Goal: Information Seeking & Learning: Find specific fact

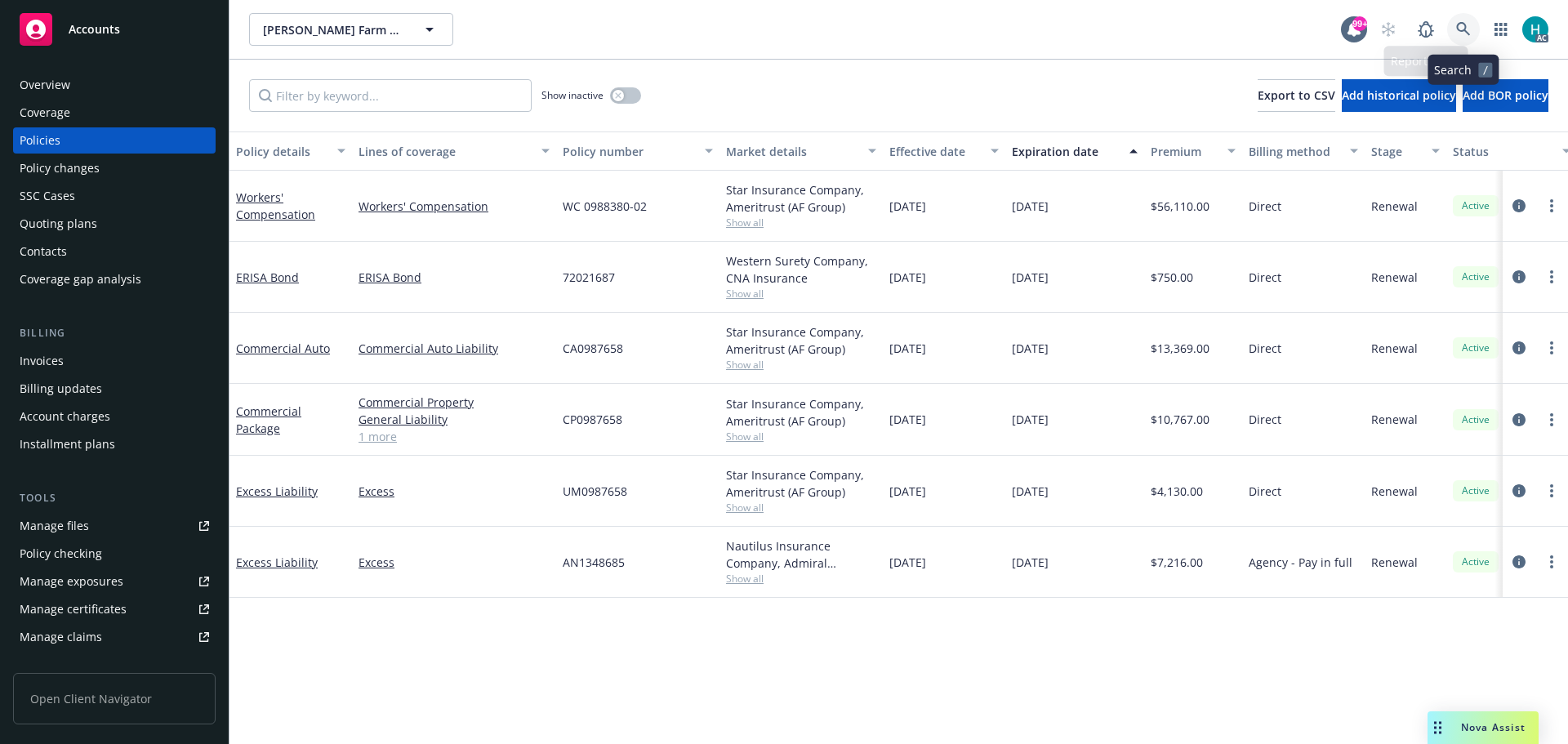
click at [1463, 21] on link at bounding box center [1464, 29] width 33 height 33
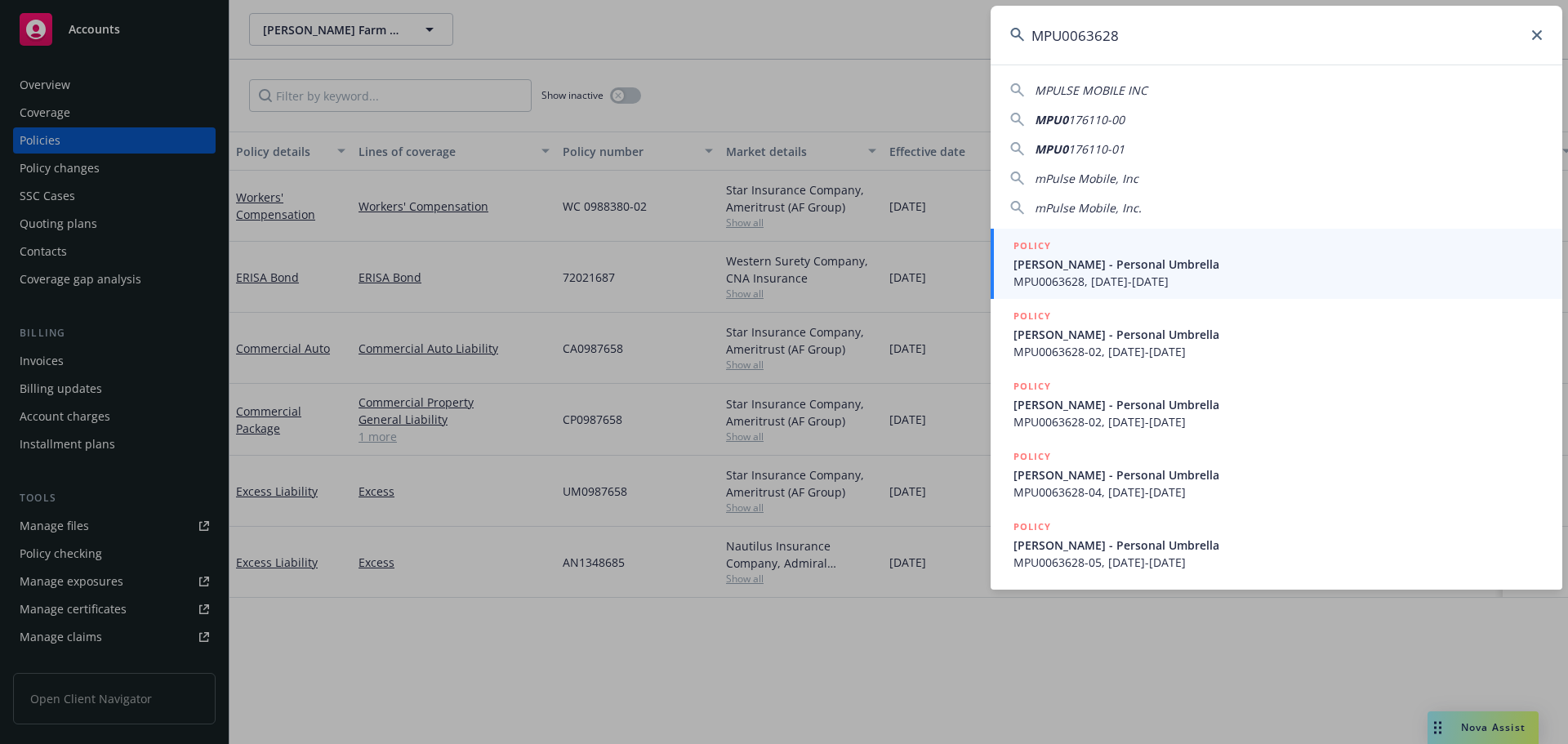
type input "MPU0063628"
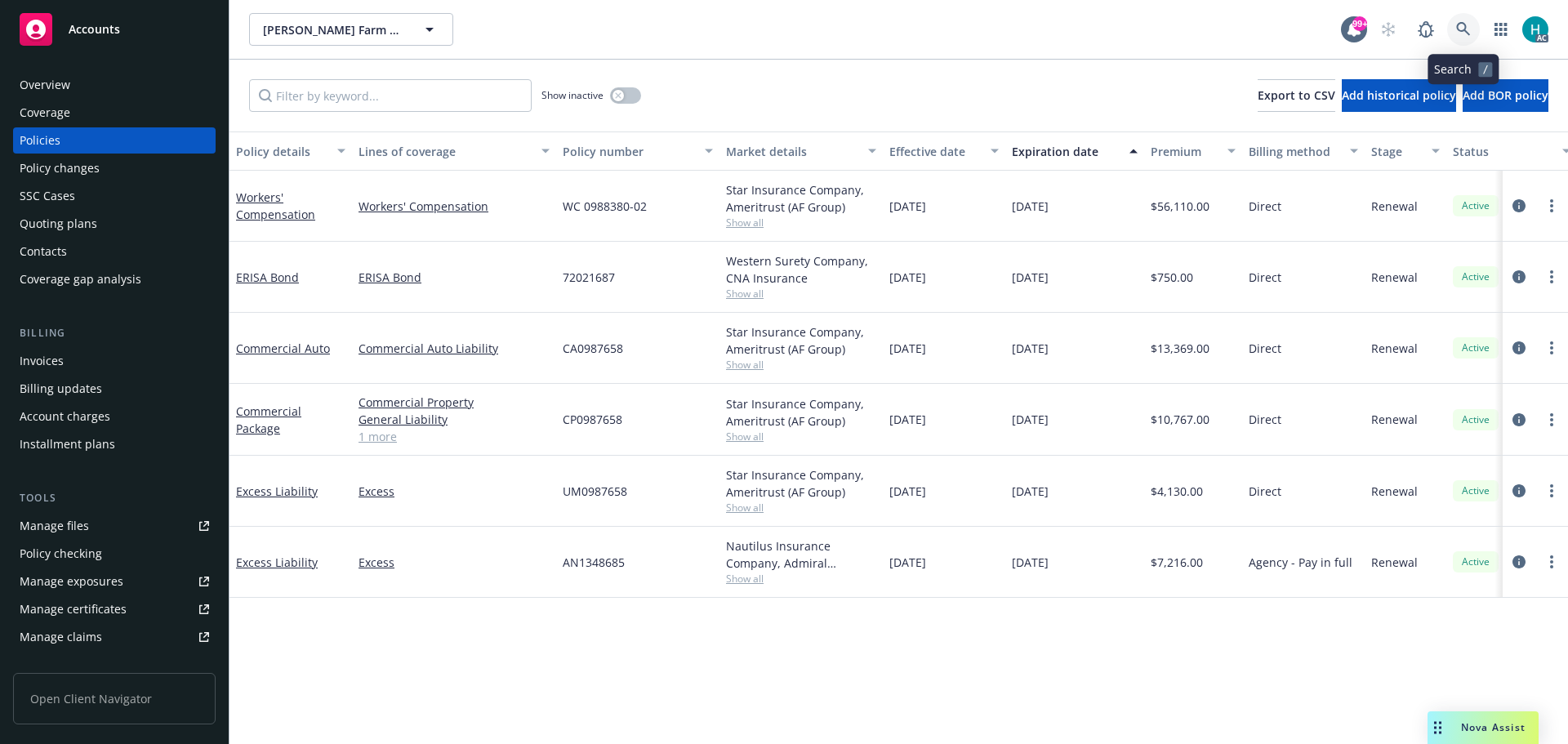
click at [1475, 26] on link at bounding box center [1464, 29] width 33 height 33
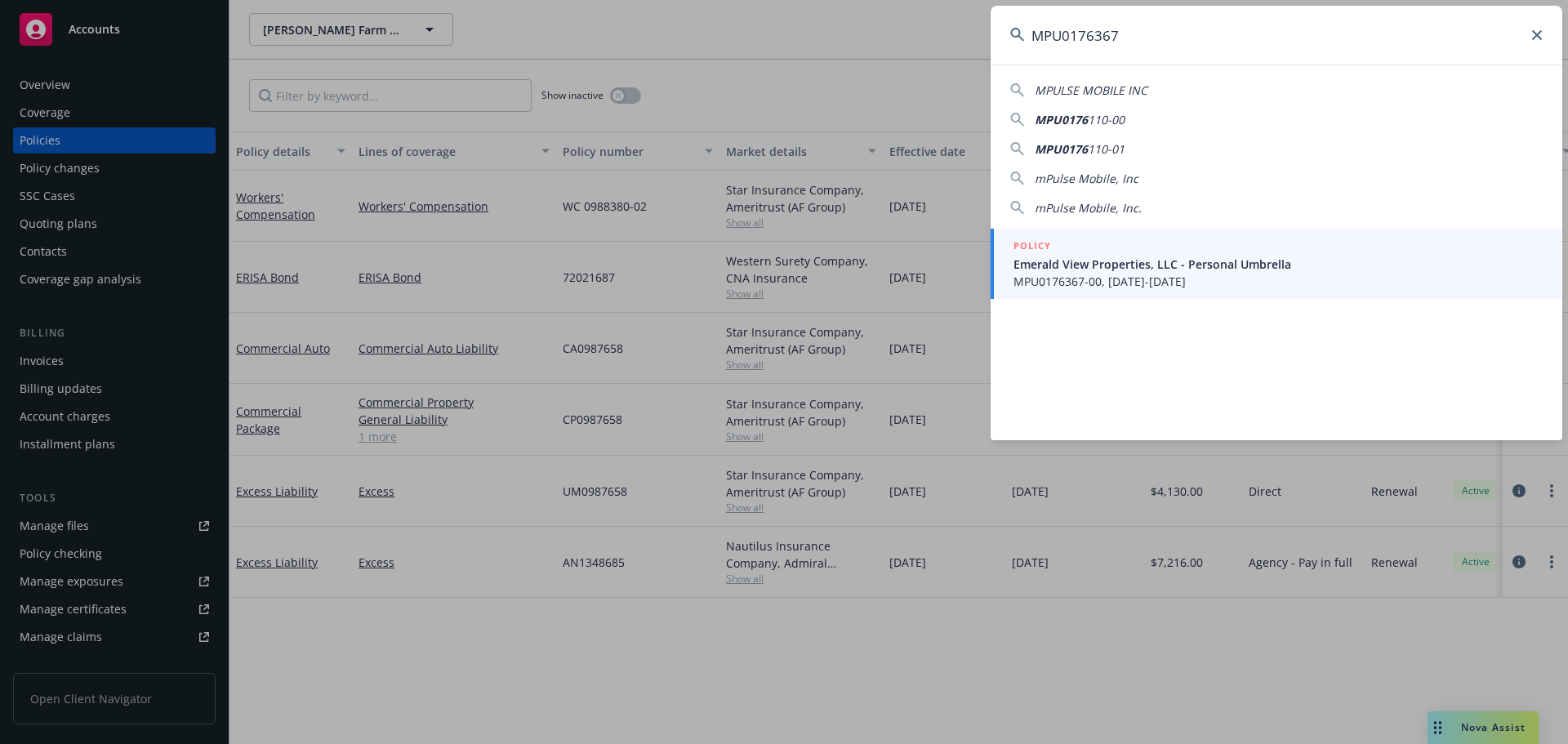
type input "MPU0176367"
drag, startPoint x: 825, startPoint y: 61, endPoint x: 1147, endPoint y: 8, distance: 326.3
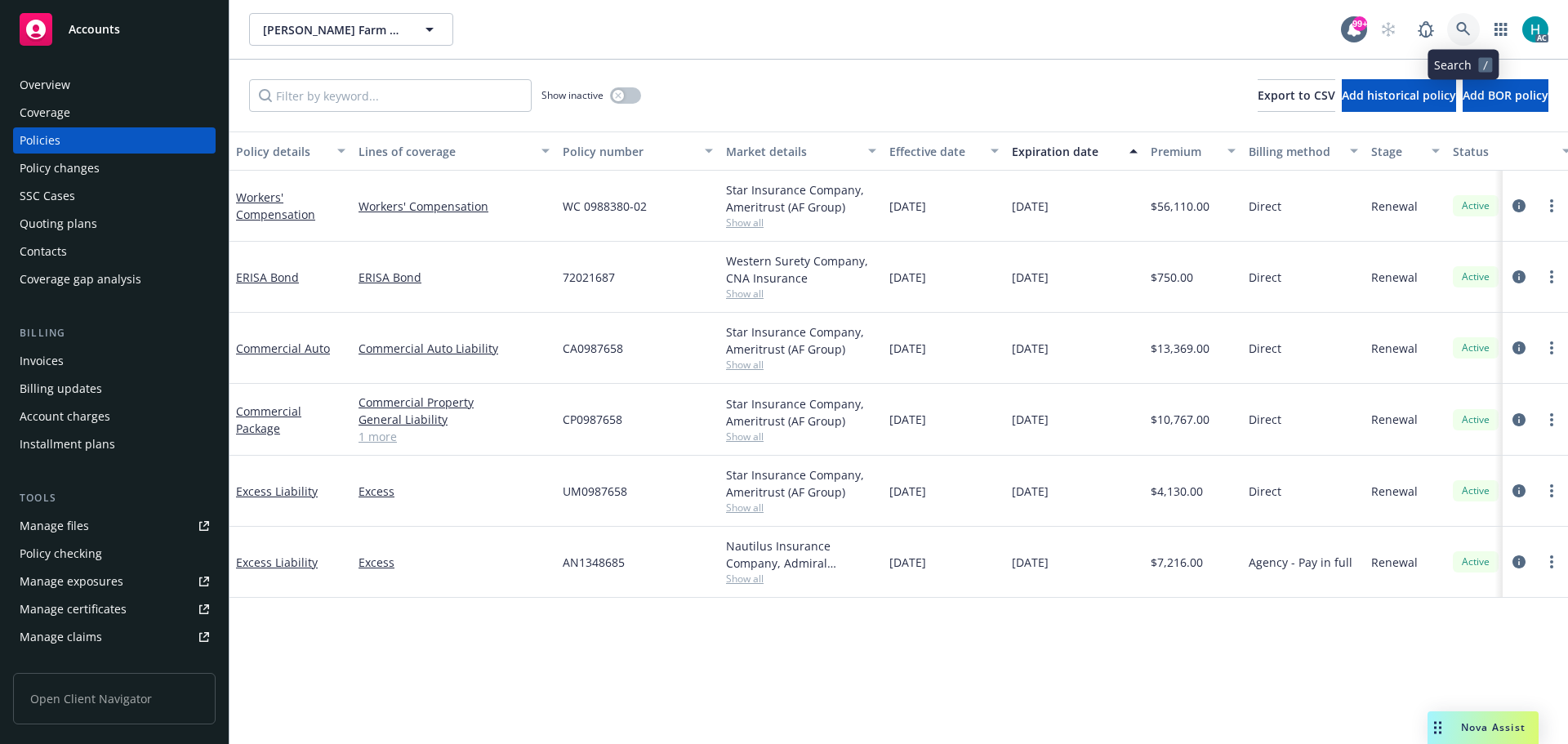
click at [1466, 28] on icon at bounding box center [1463, 29] width 14 height 14
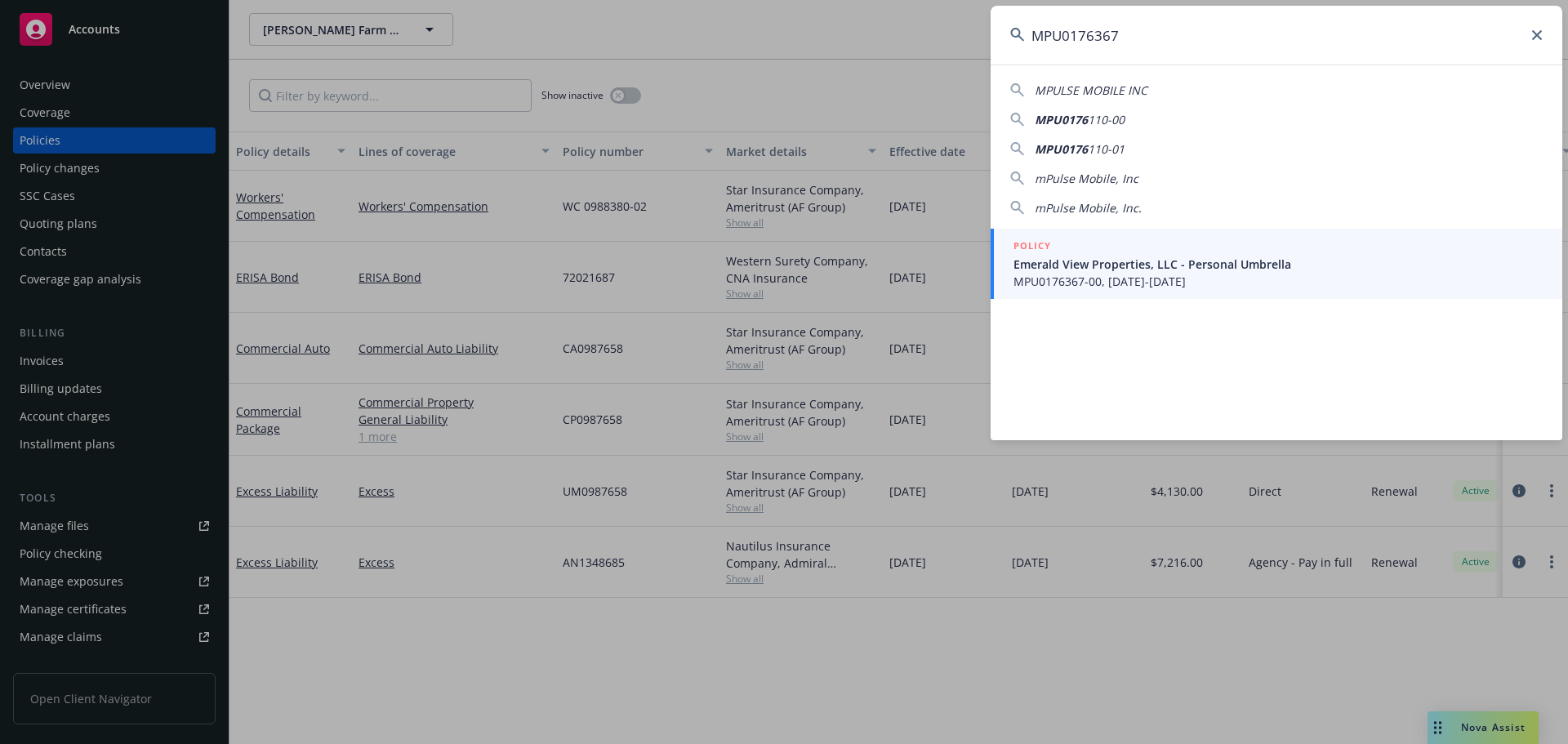
type input "MPU0176367"
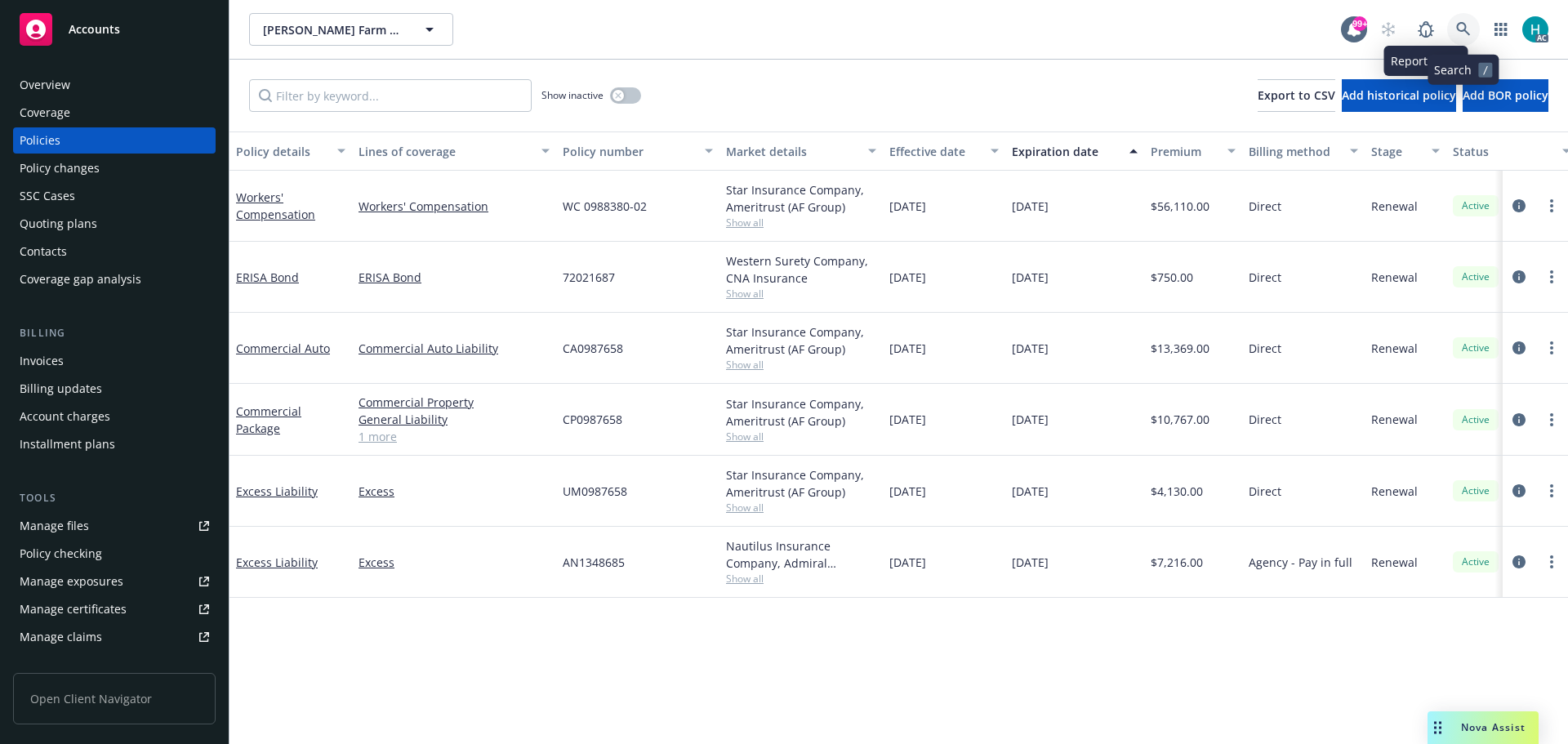
click at [1450, 18] on link at bounding box center [1464, 29] width 33 height 33
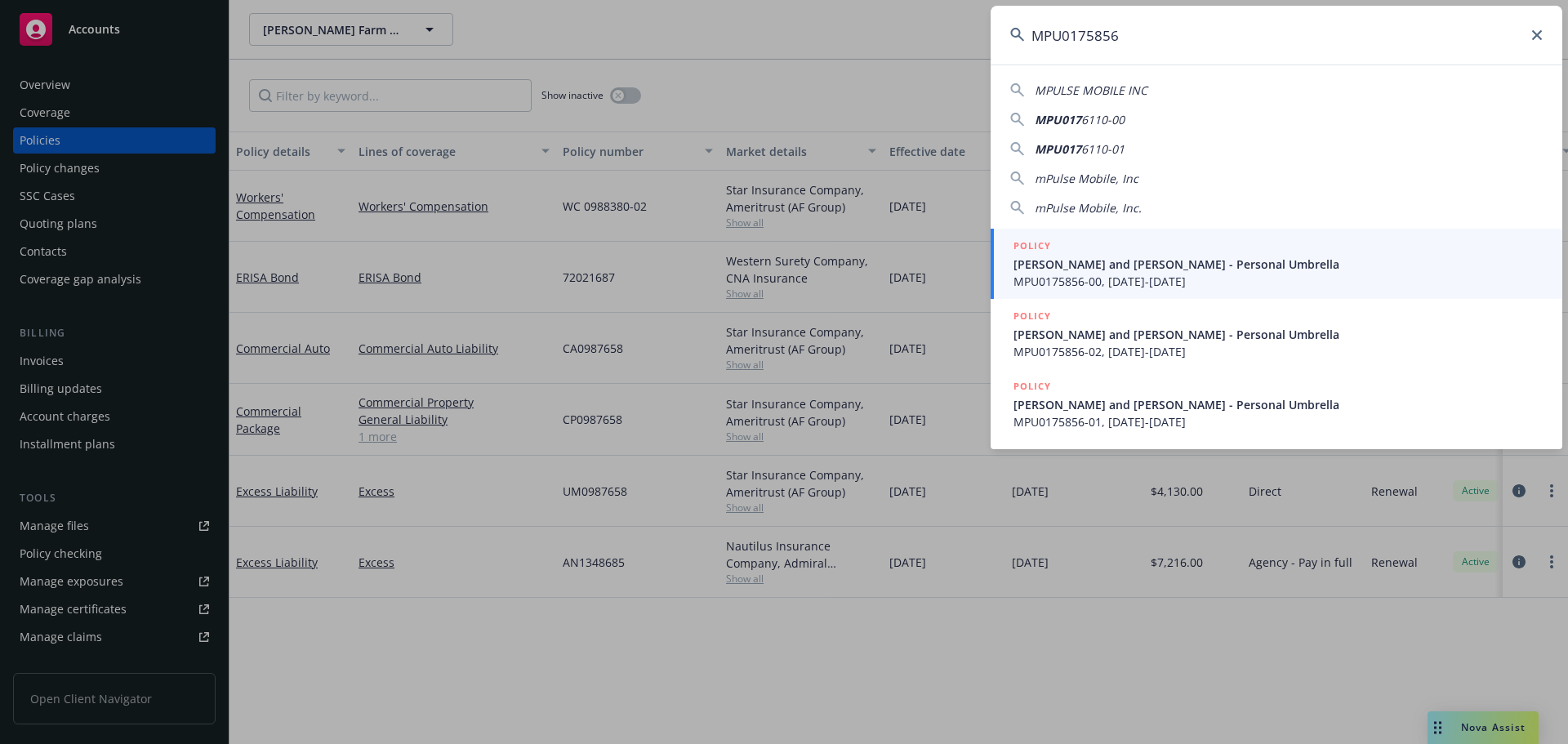
type input "MPU0175856"
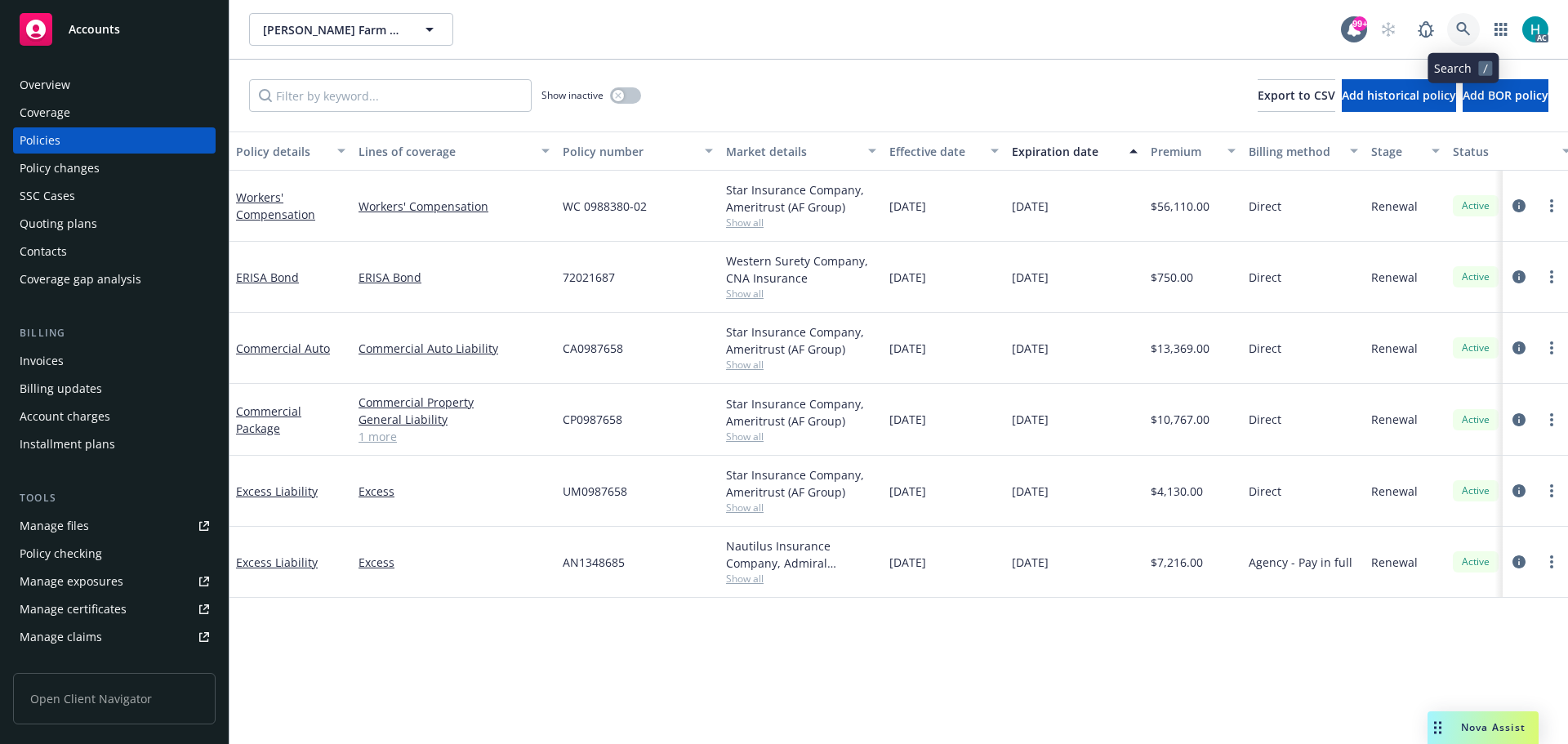
click at [1453, 27] on link at bounding box center [1464, 29] width 33 height 33
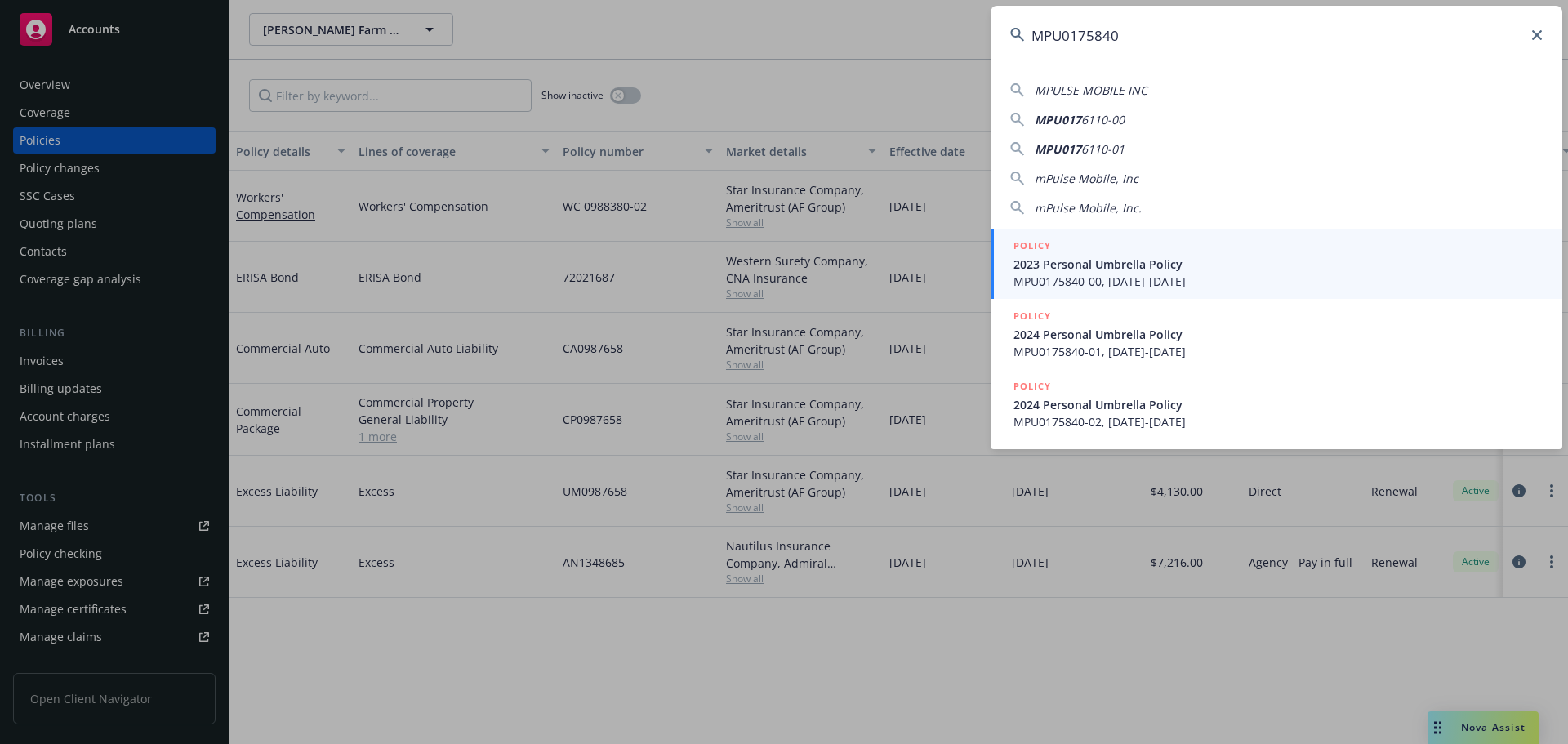
type input "MPU0175840"
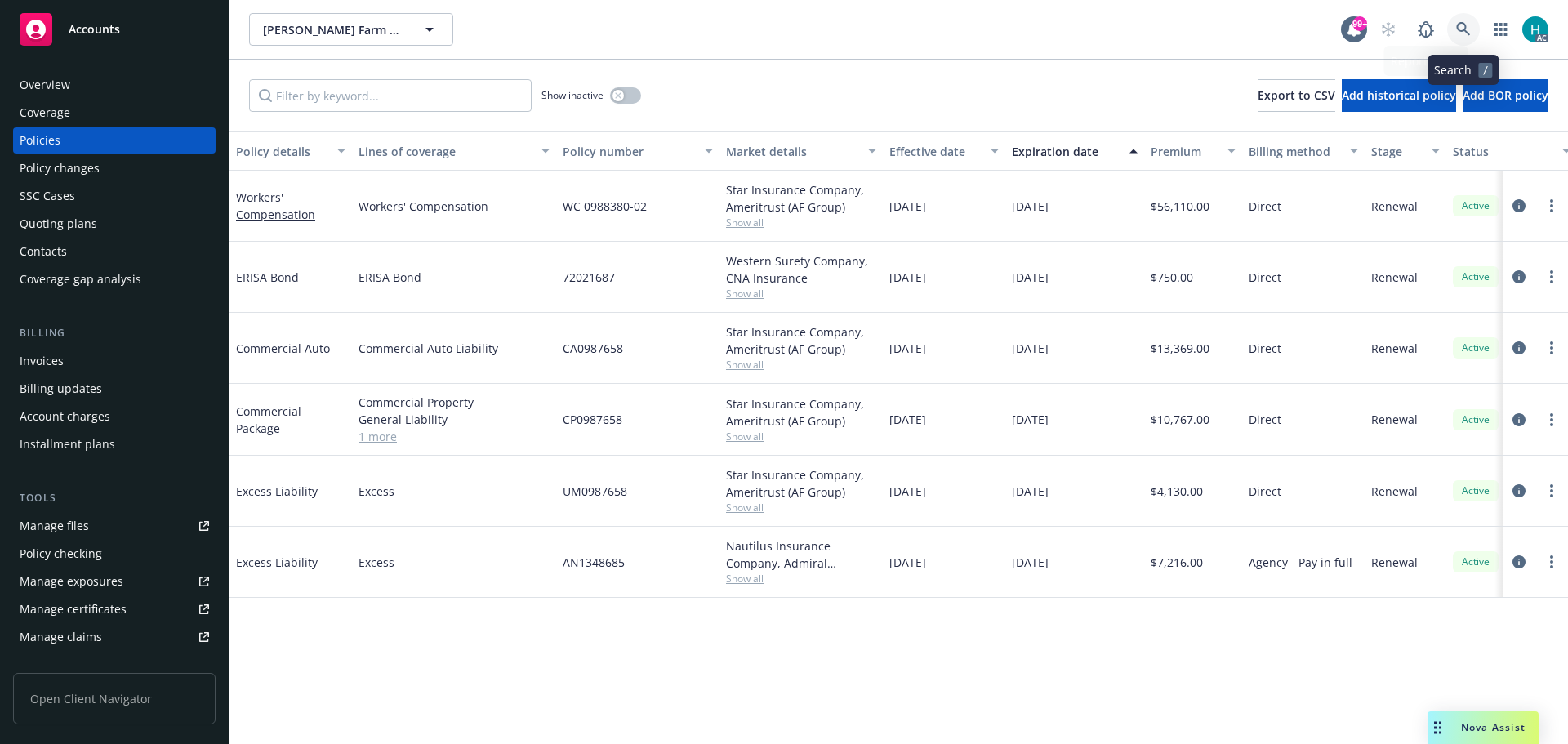
click at [1460, 30] on icon at bounding box center [1463, 29] width 14 height 14
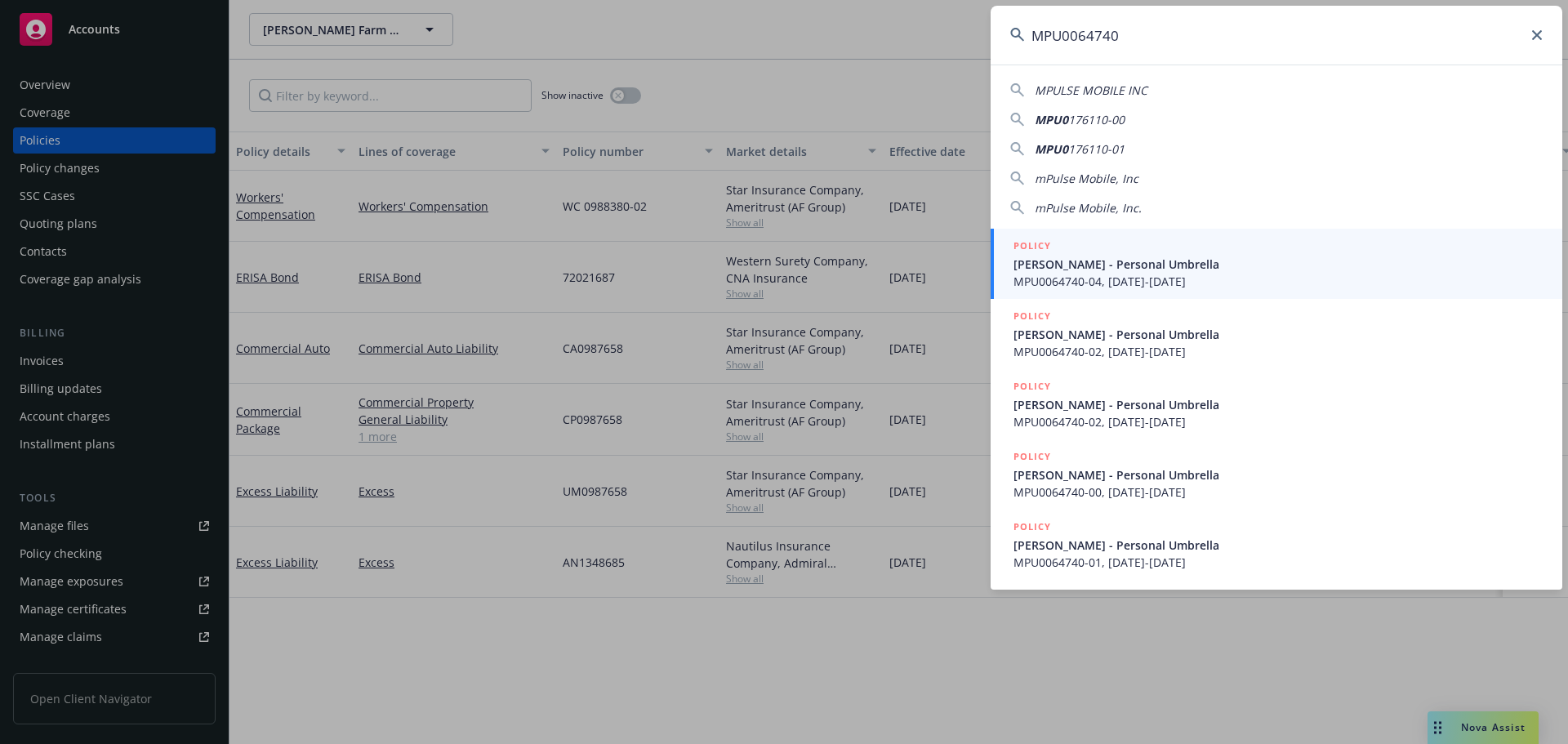
type input "MPU0064740"
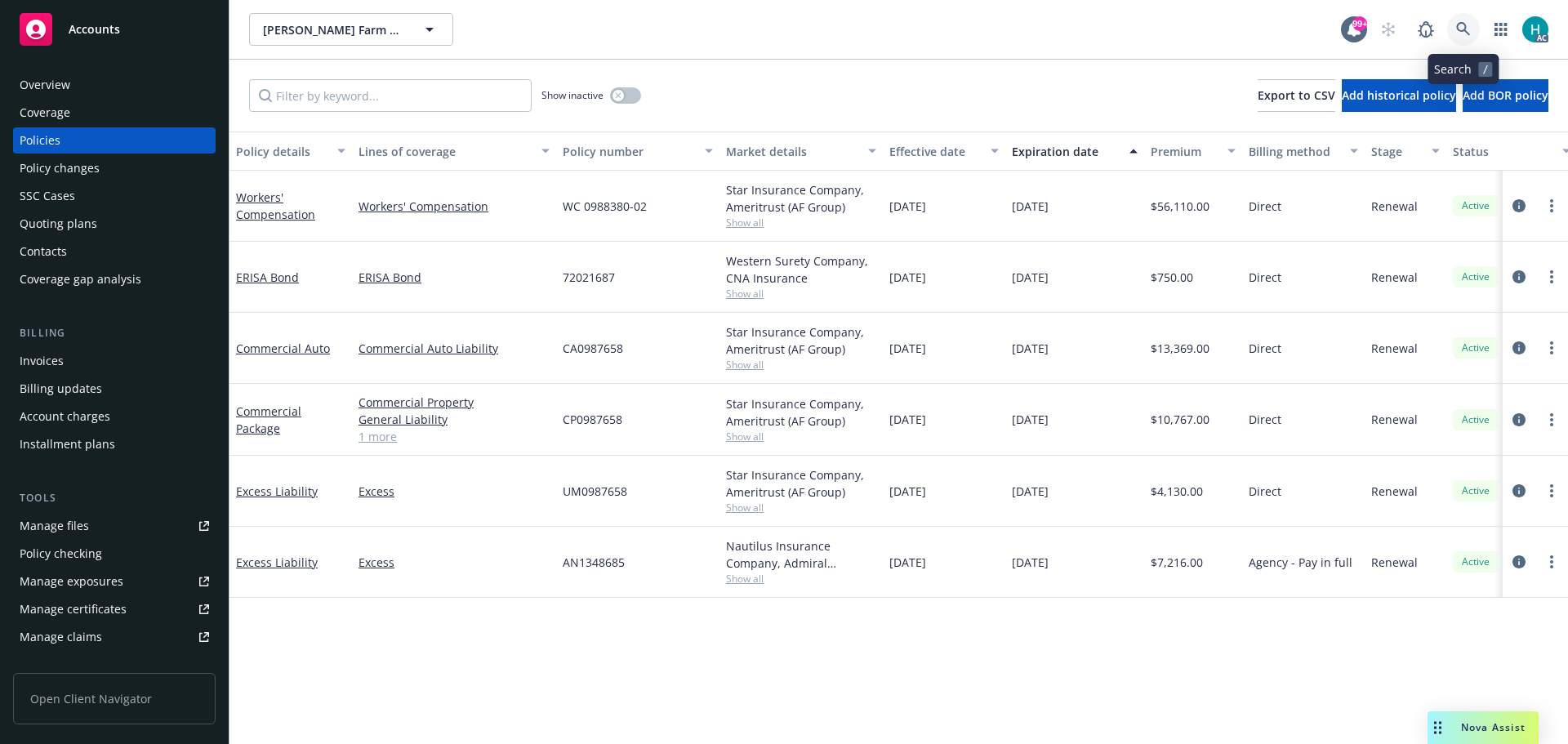
click at [1463, 20] on link at bounding box center [1464, 29] width 33 height 33
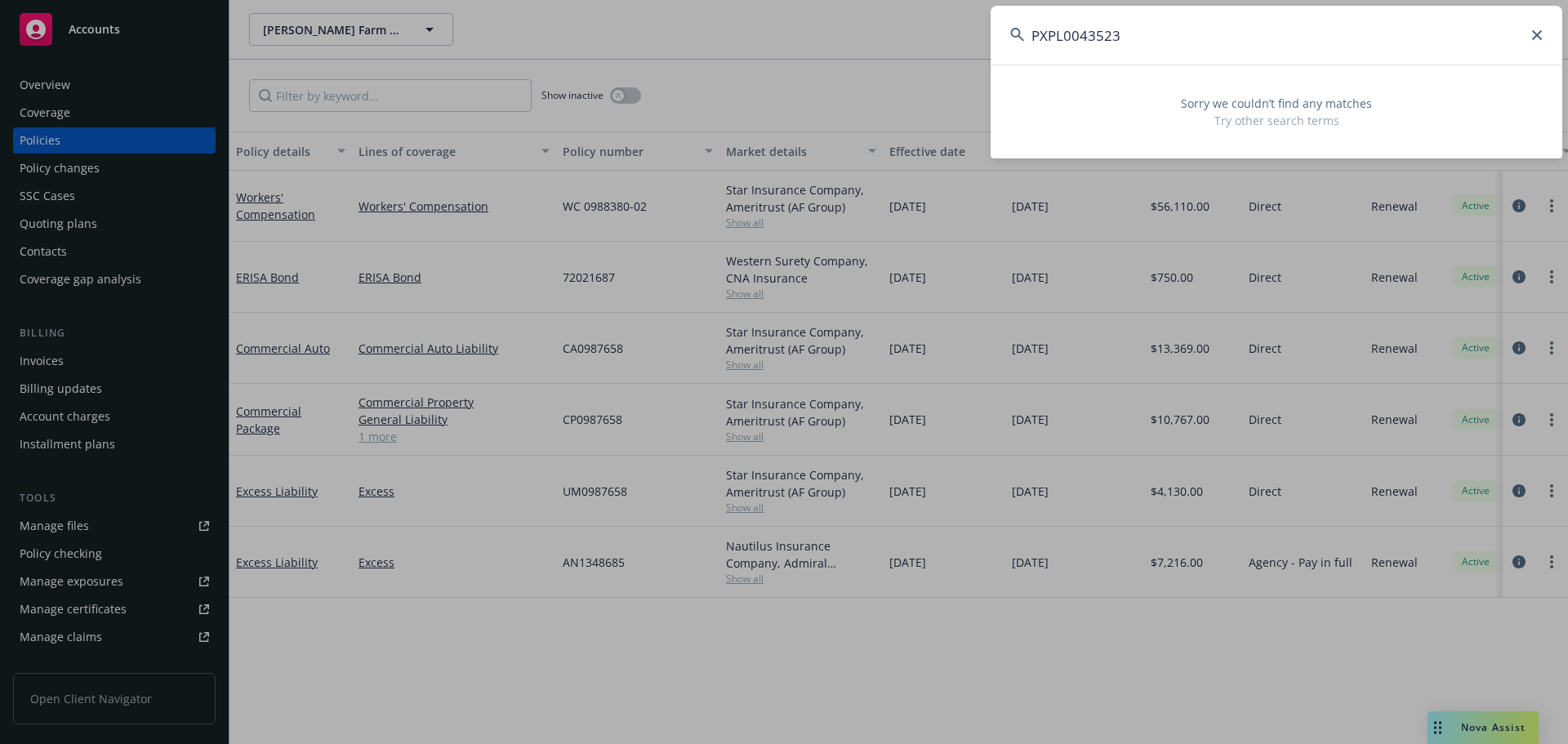
type input "PXPL0043523"
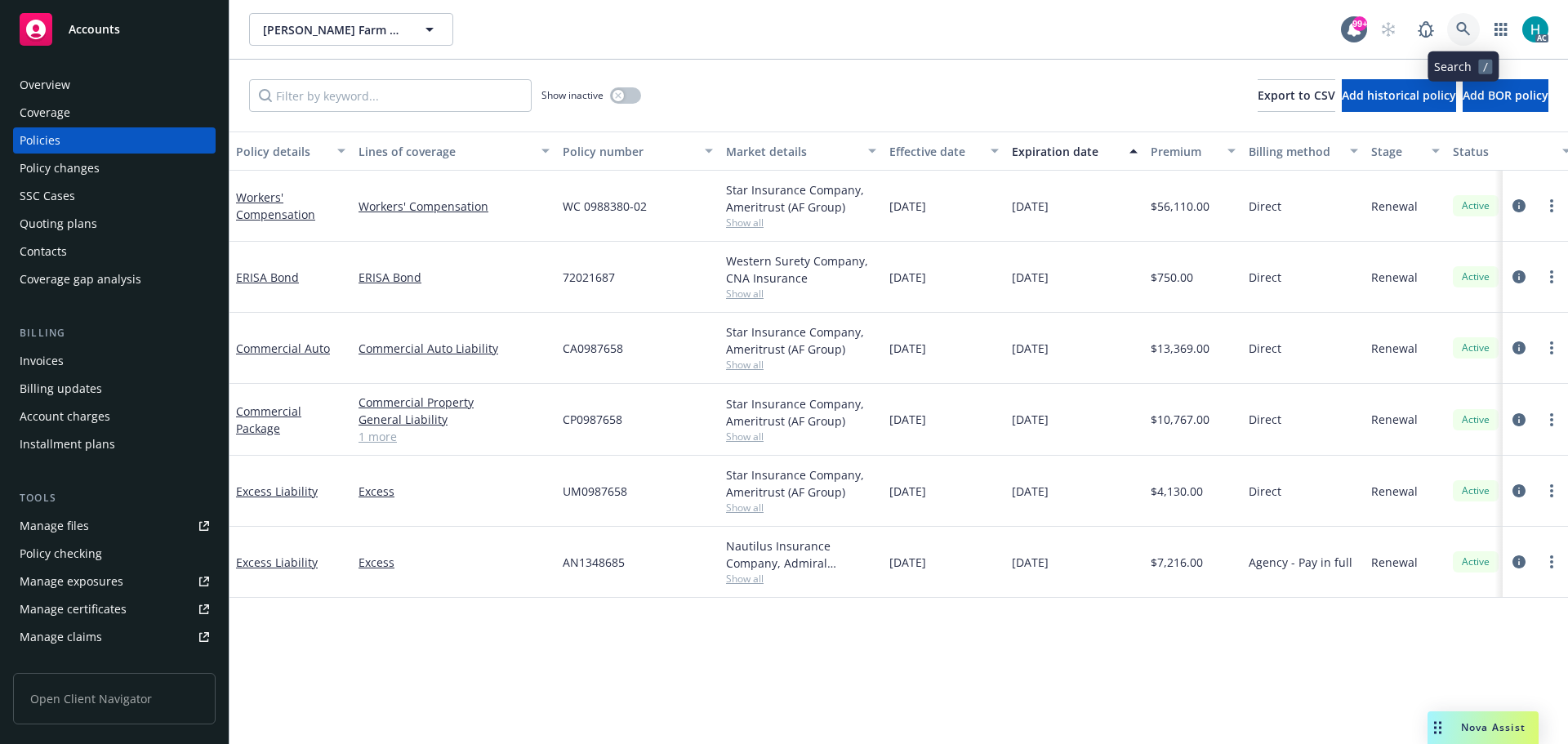
click at [1463, 31] on icon at bounding box center [1463, 29] width 14 height 14
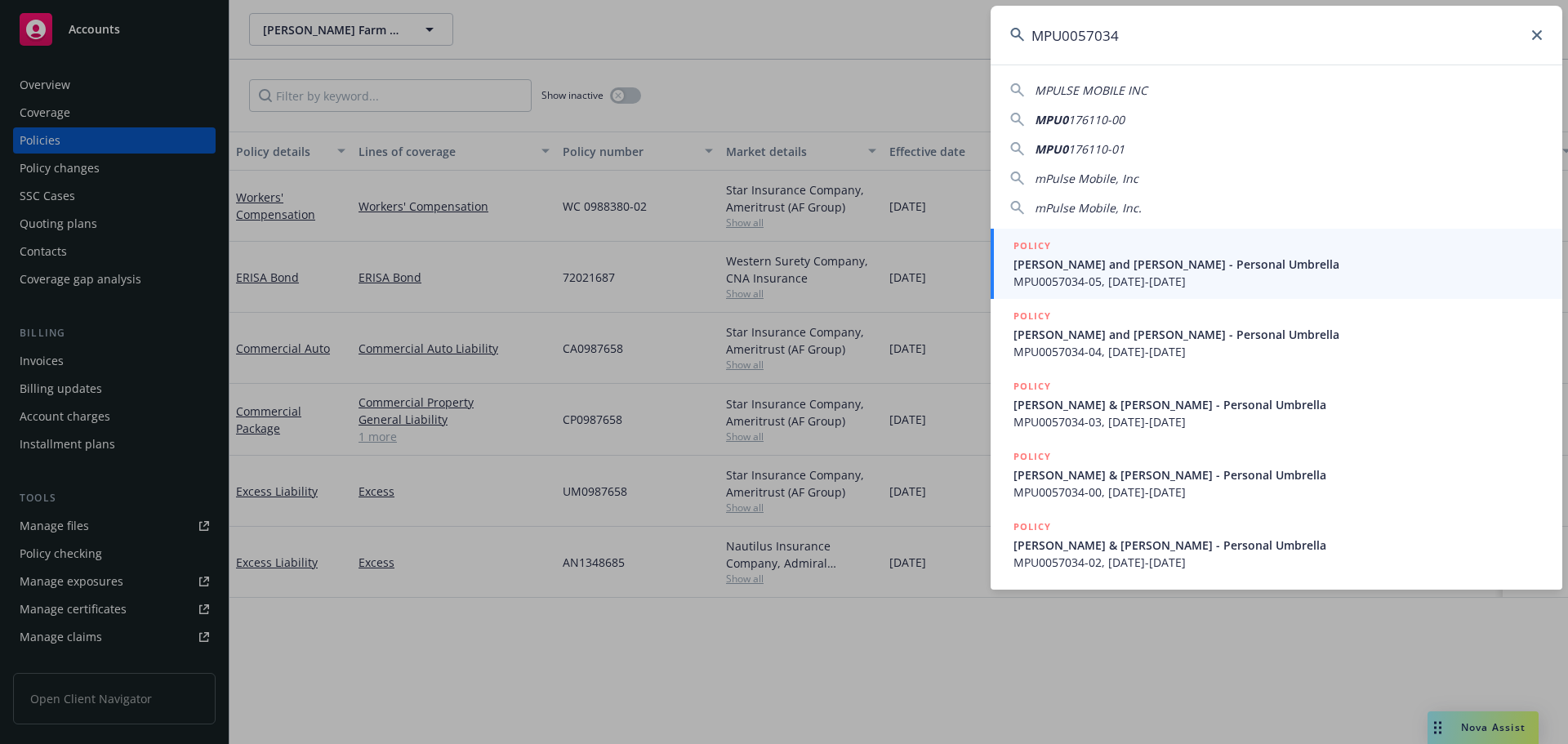
type input "MPU0057034"
drag, startPoint x: 888, startPoint y: 37, endPoint x: 969, endPoint y: 44, distance: 81.3
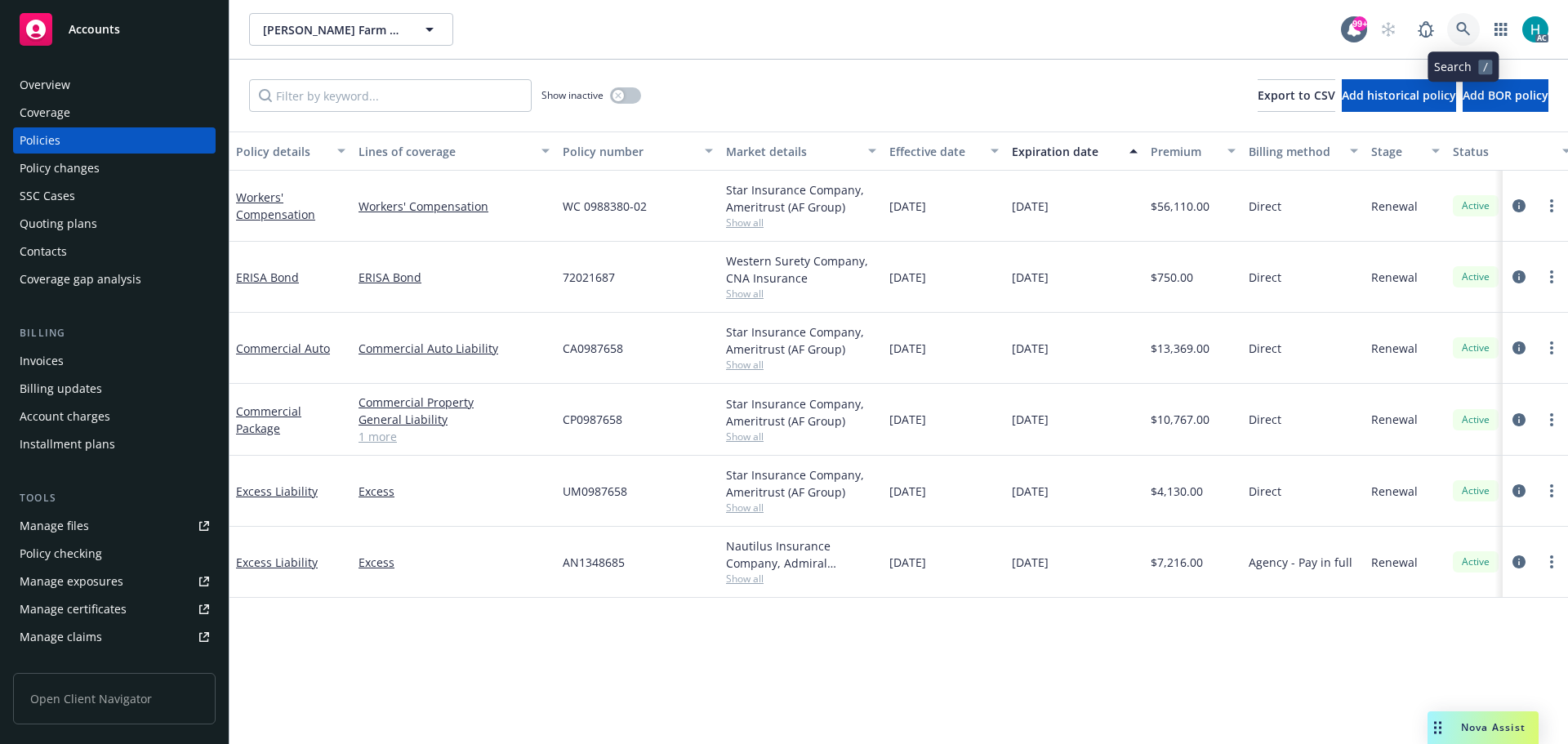
click at [1456, 17] on link at bounding box center [1464, 29] width 33 height 33
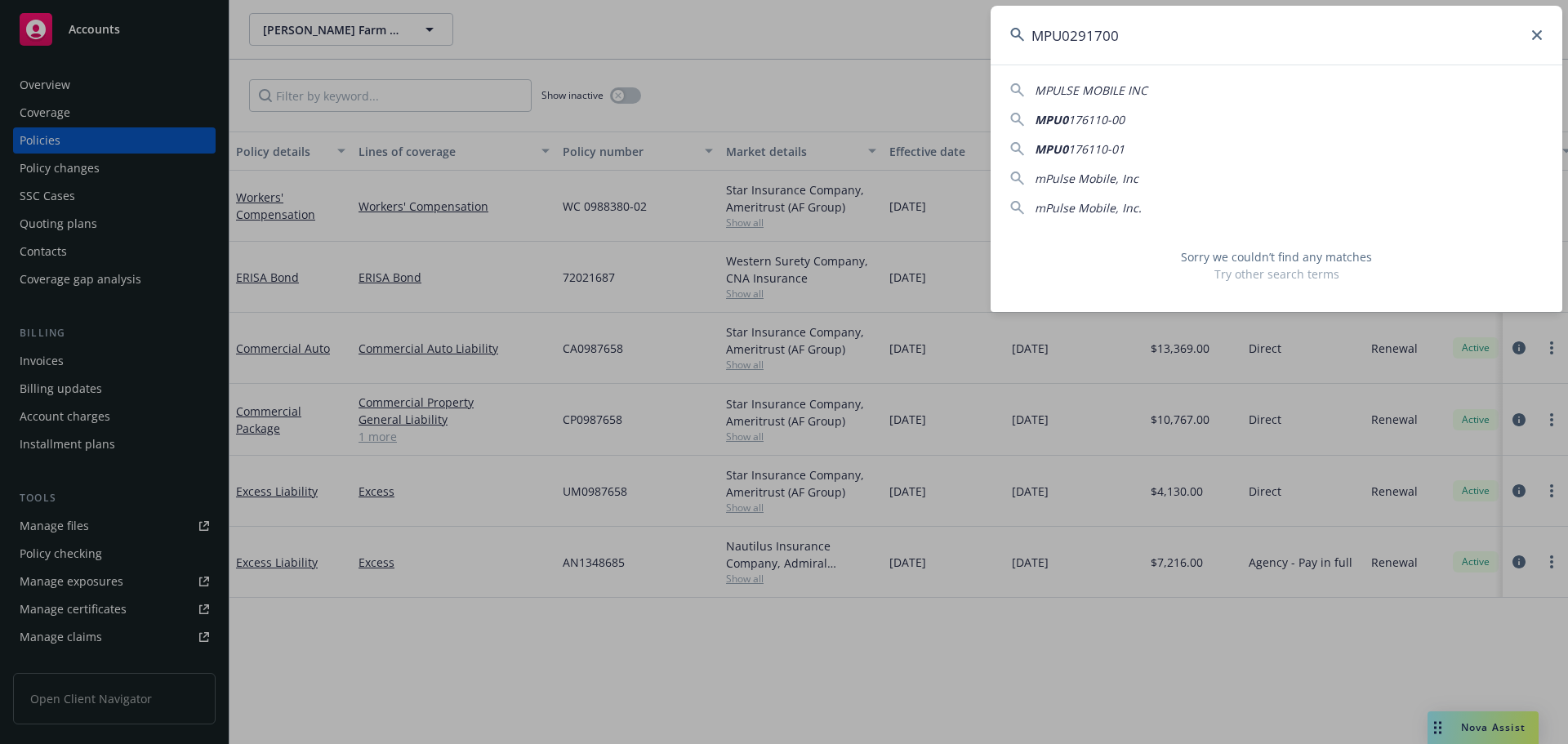
type input "MPU0291700"
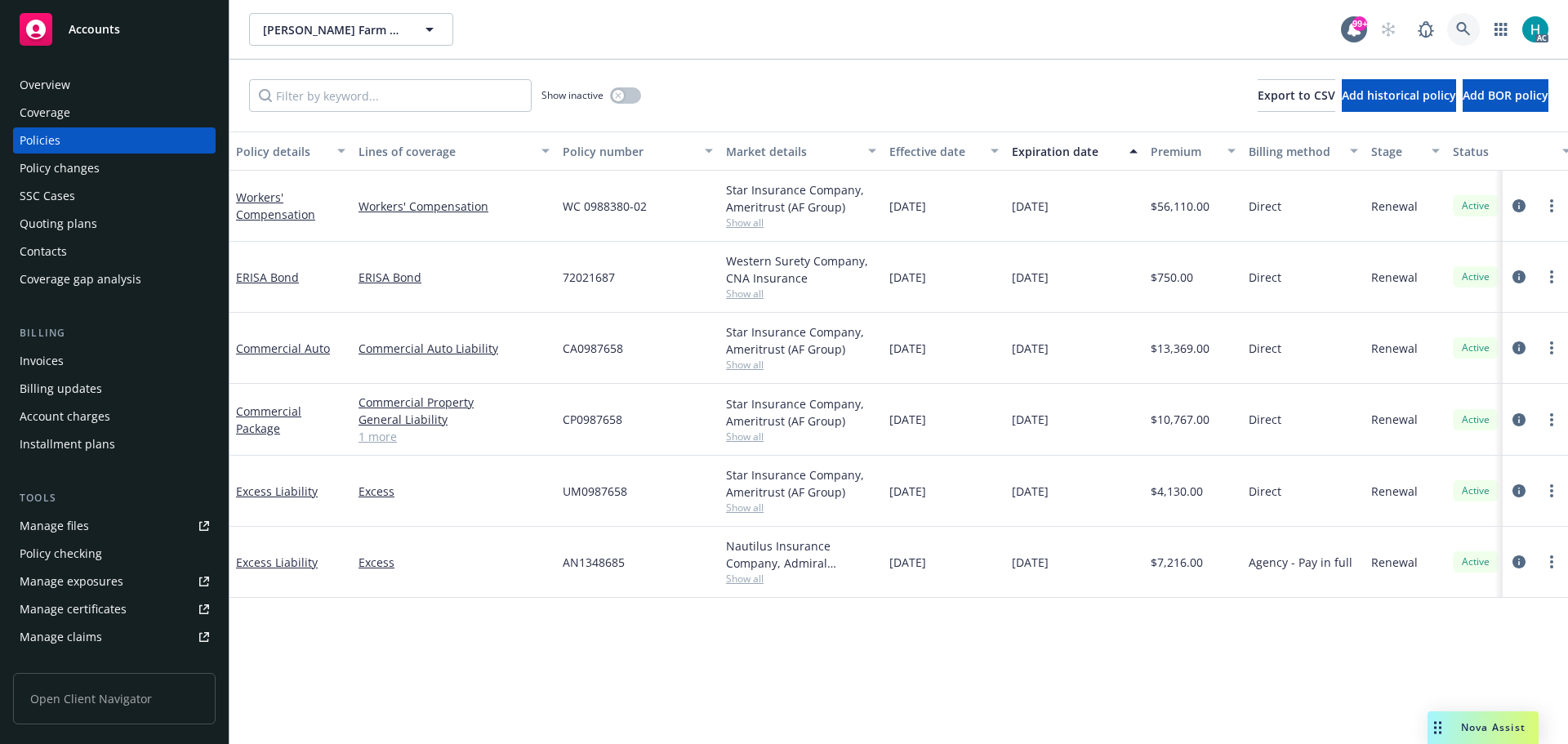
click at [1453, 35] on link at bounding box center [1464, 29] width 33 height 33
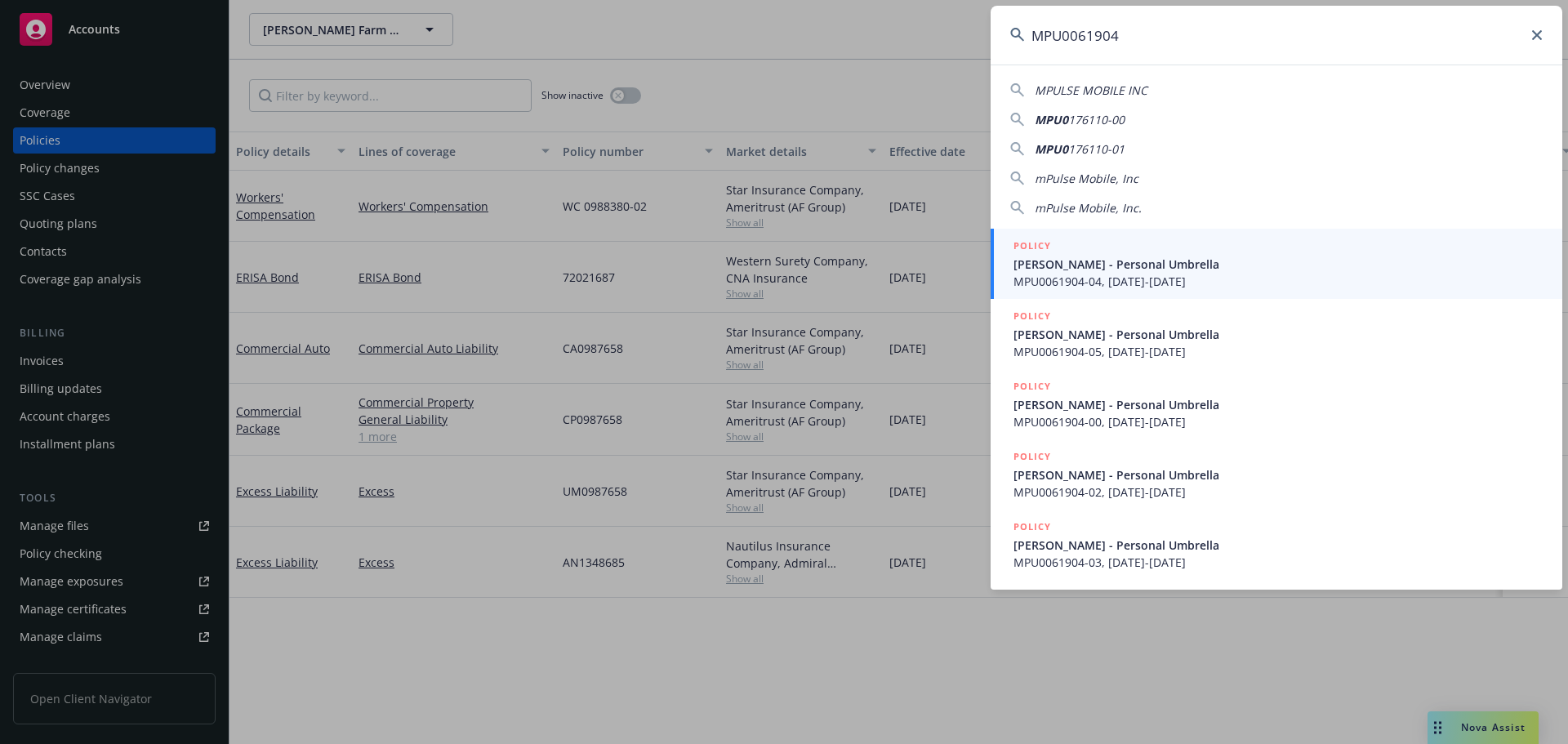
type input "MPU0061904"
drag, startPoint x: 896, startPoint y: 65, endPoint x: 937, endPoint y: 65, distance: 41.0
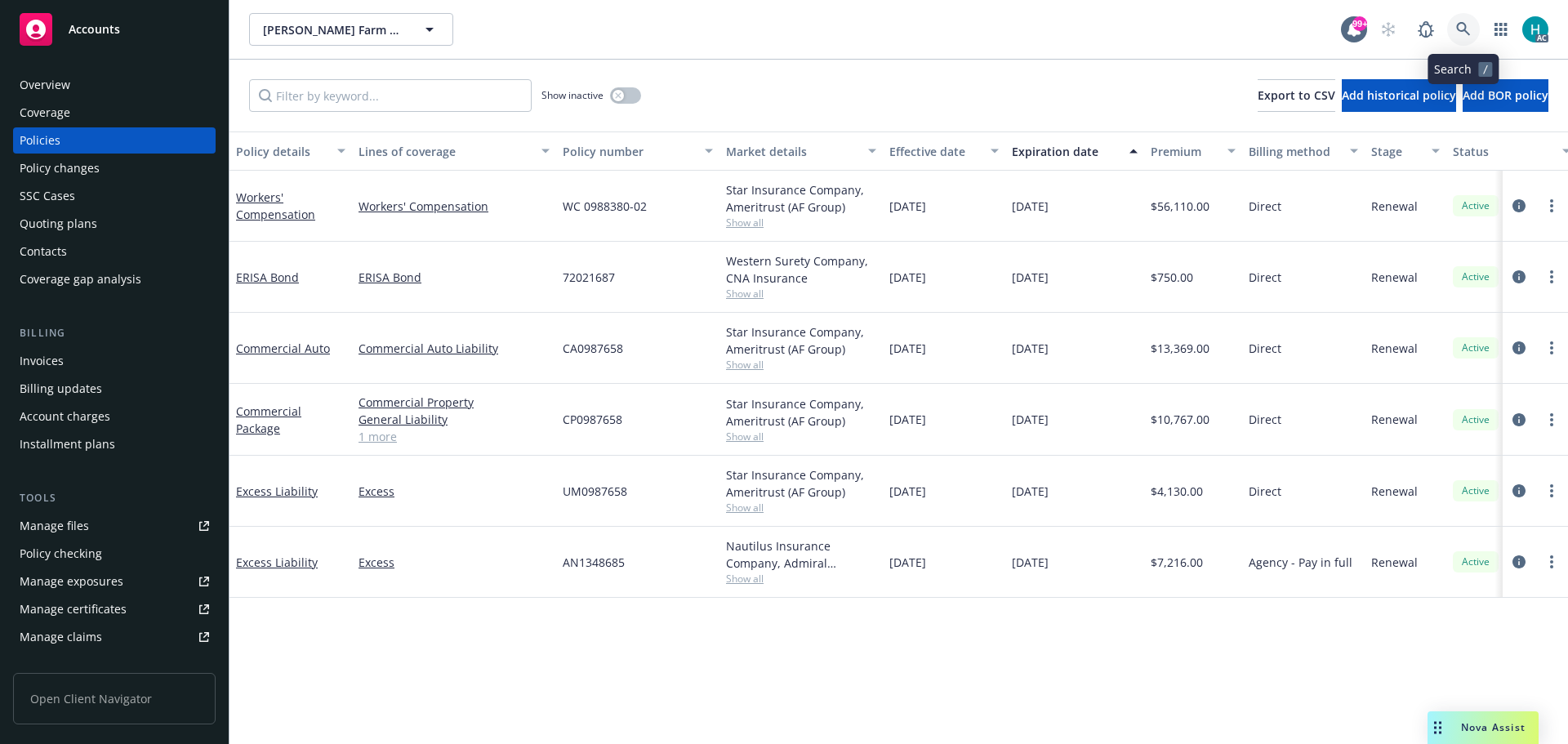
click at [1458, 23] on icon at bounding box center [1463, 29] width 15 height 15
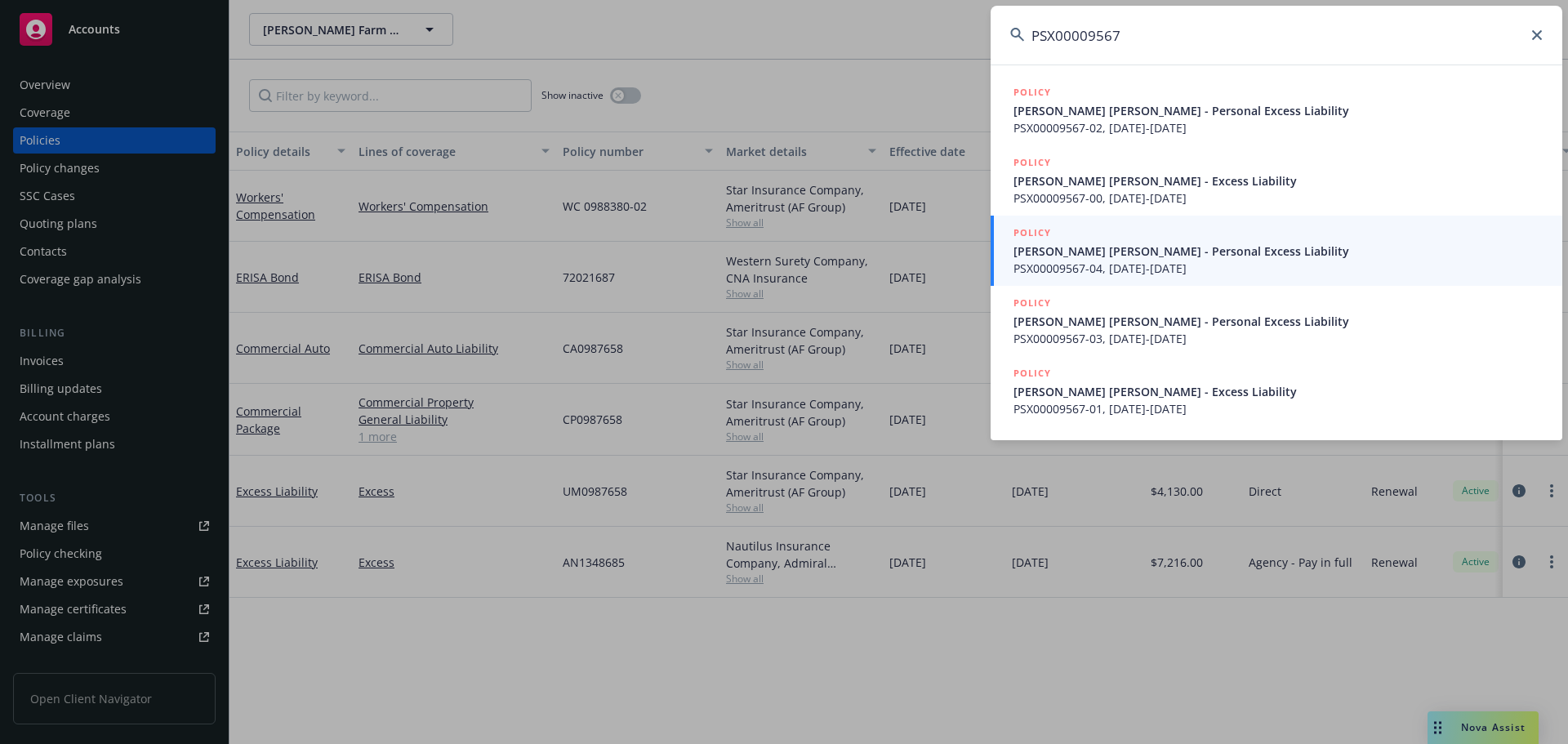
type input "PSX00009567"
